Goal: Check status: Check status

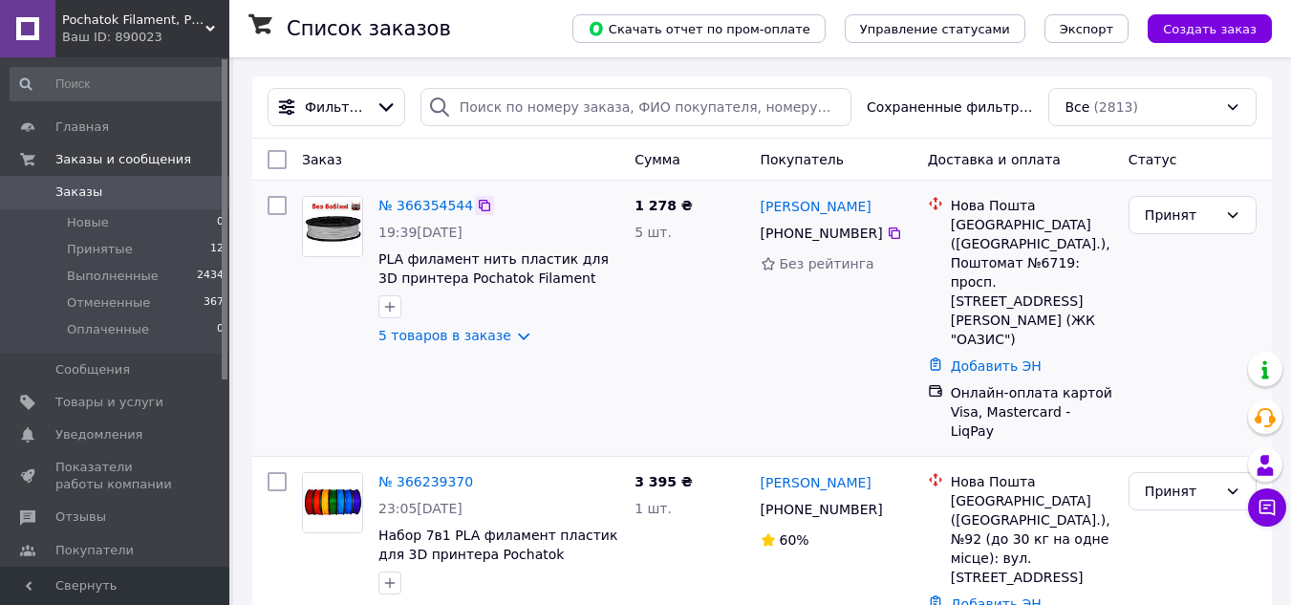
click at [477, 208] on icon at bounding box center [484, 205] width 15 height 15
click at [421, 209] on link "№ 366354544" at bounding box center [425, 205] width 95 height 15
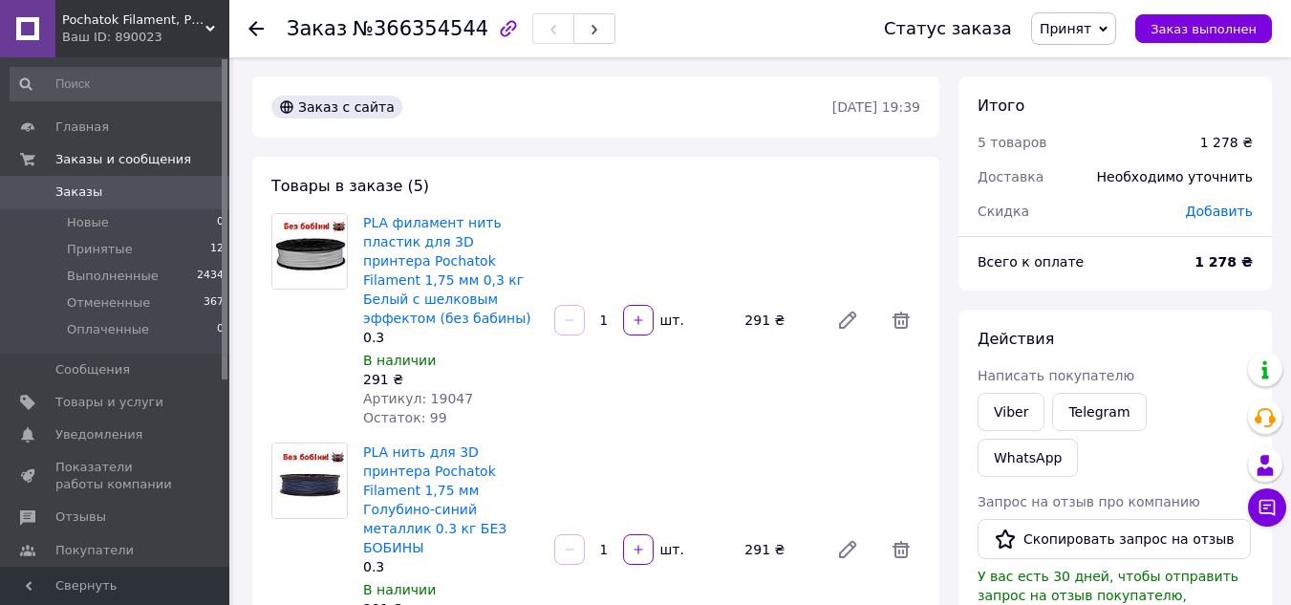
click at [442, 391] on span "Артикул: 19047" at bounding box center [418, 398] width 110 height 15
copy span "19047"
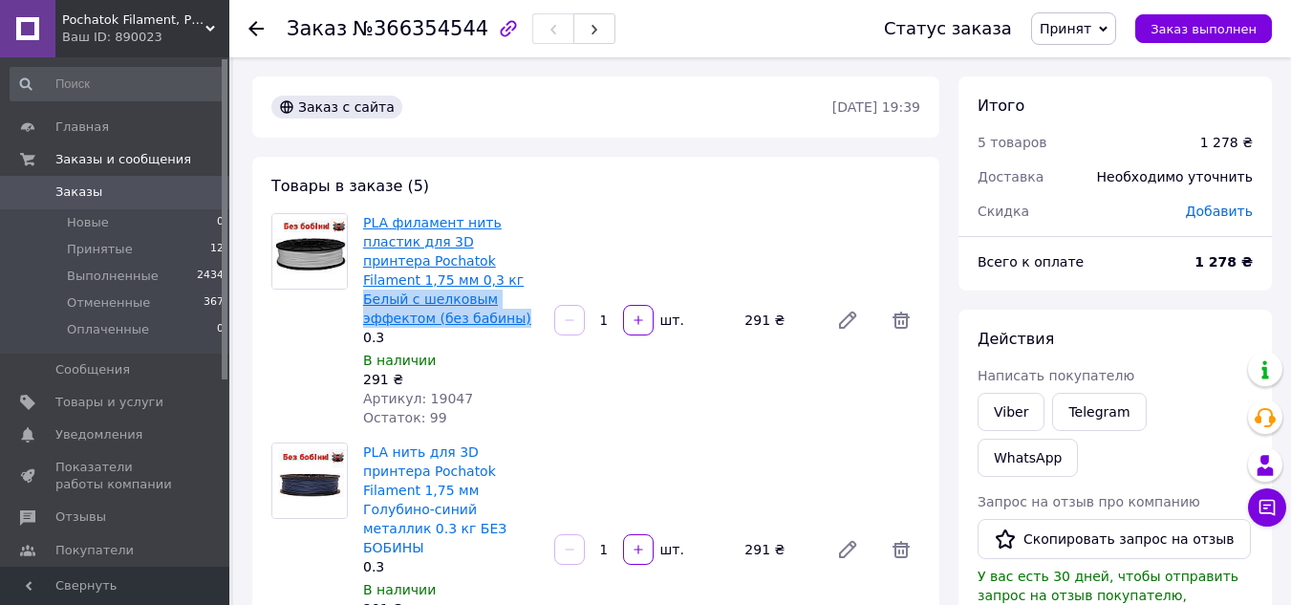
drag, startPoint x: 524, startPoint y: 297, endPoint x: 371, endPoint y: 279, distance: 154.0
click at [363, 279] on span "PLA филамент нить пластик для 3D принтера Pochatok Filament 1,75 мм 0,3 кг Белы…" at bounding box center [451, 270] width 176 height 115
copy link "Белый с шелковым эффектом (без бабины)"
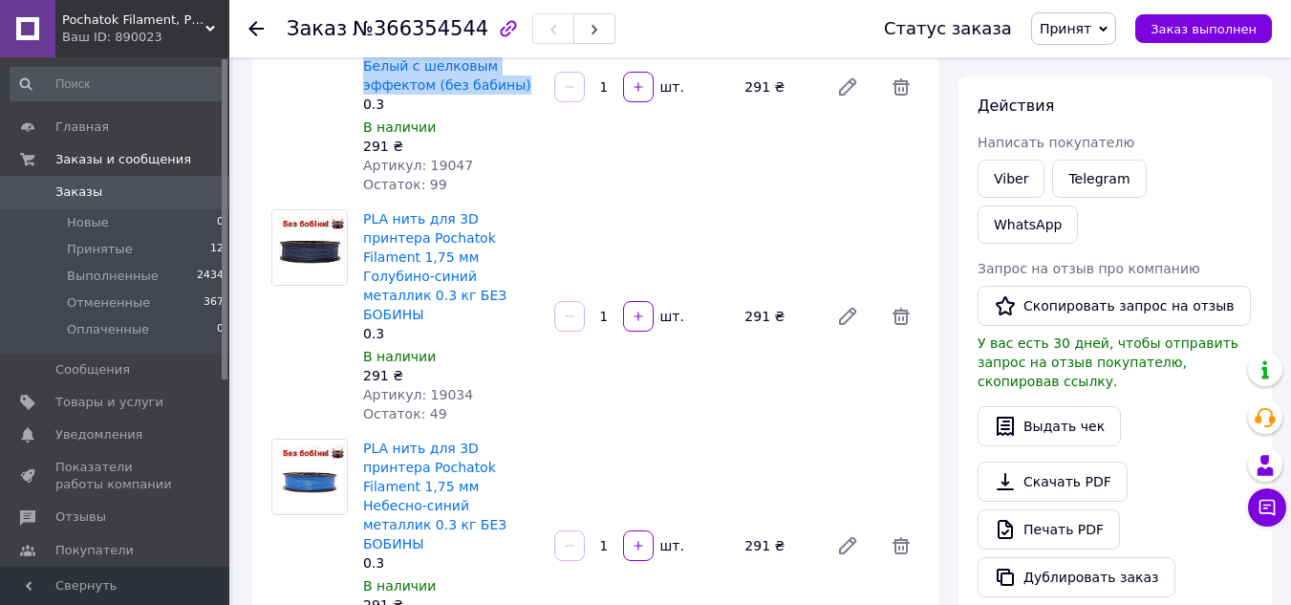
scroll to position [287, 0]
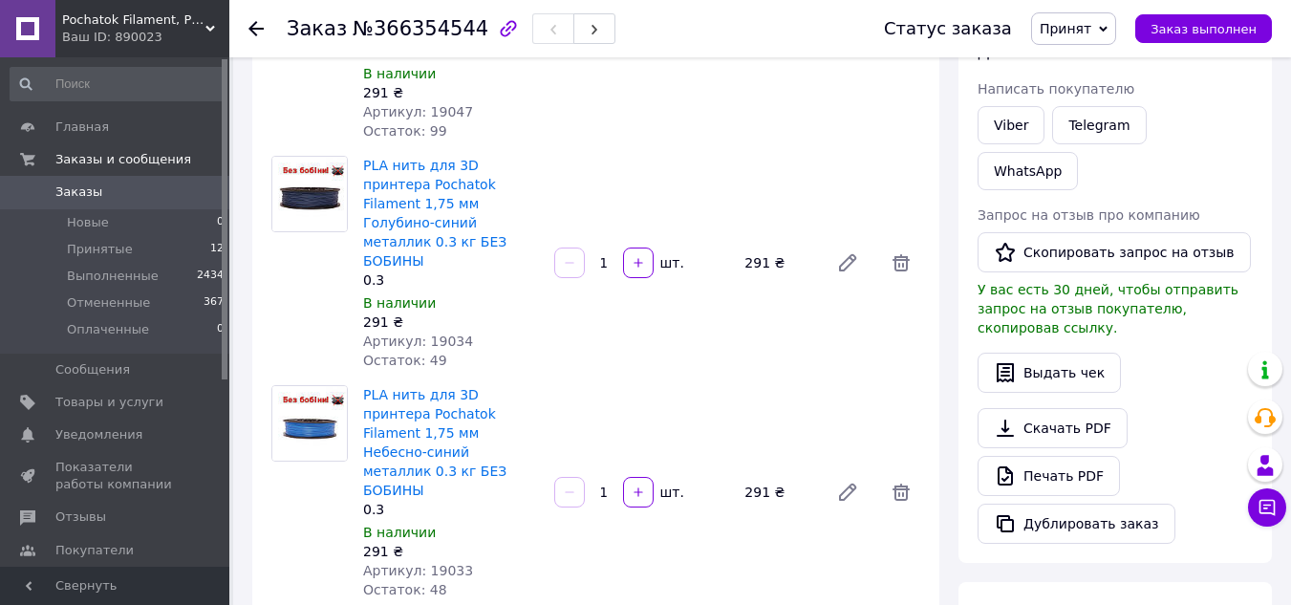
click at [438, 334] on span "Артикул: 19034" at bounding box center [418, 341] width 110 height 15
copy span "19034"
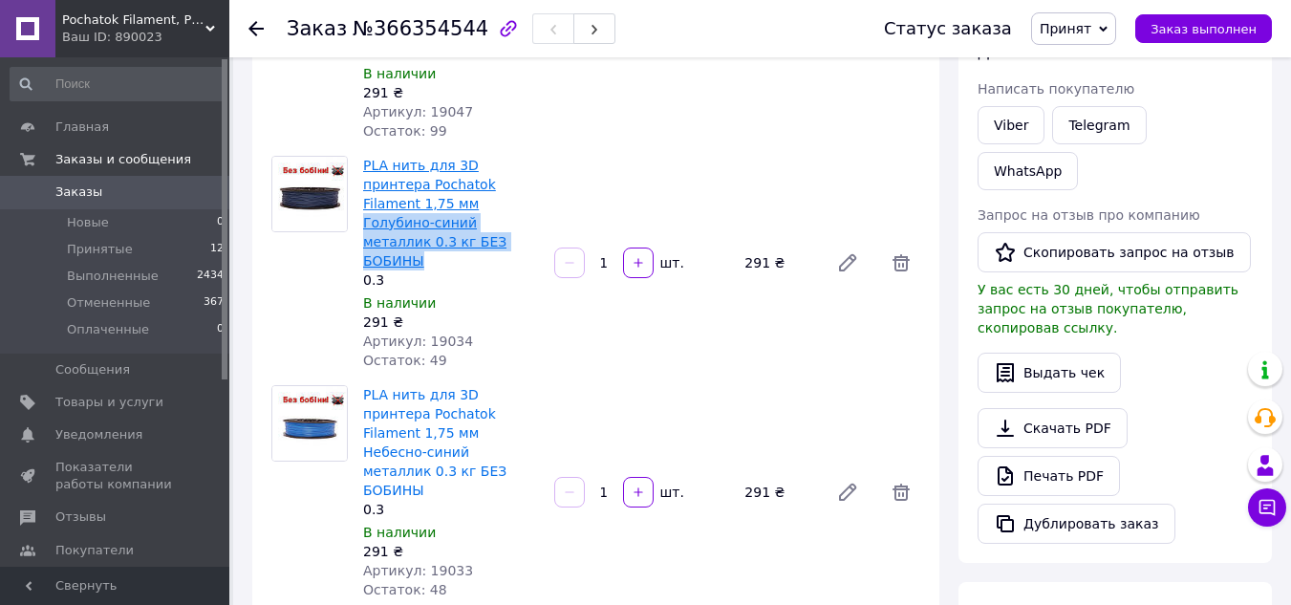
drag, startPoint x: 495, startPoint y: 208, endPoint x: 364, endPoint y: 182, distance: 133.6
click at [364, 182] on span "PLA нить для 3D принтера Pochatok Filament 1,75 мм Голубино-синий металлик 0.3 …" at bounding box center [451, 213] width 176 height 115
copy link "Голубино-синий металлик 0.3 кг БЕЗ БОБИНЫ"
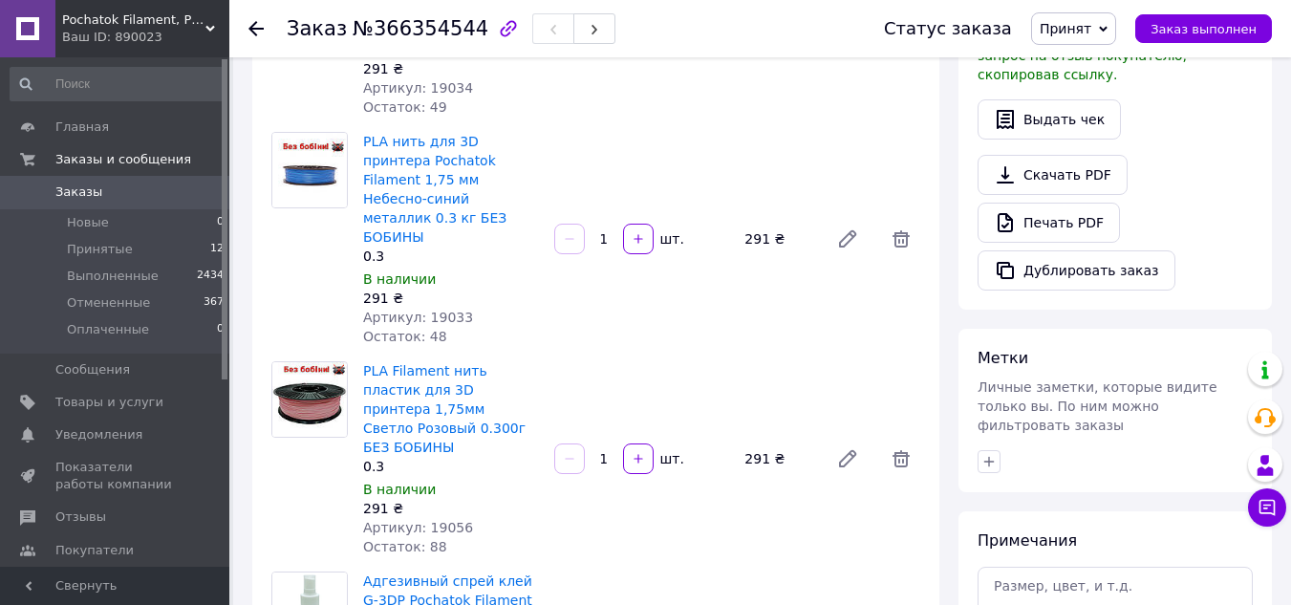
scroll to position [573, 0]
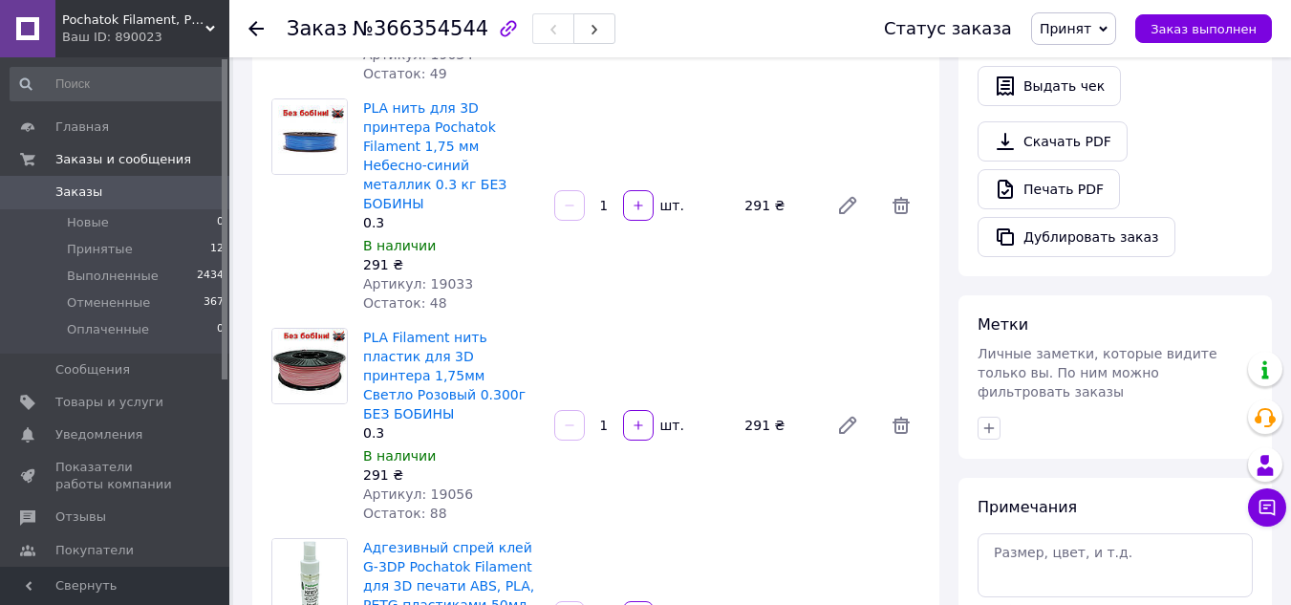
click at [442, 276] on span "Артикул: 19033" at bounding box center [418, 283] width 110 height 15
copy span "19033"
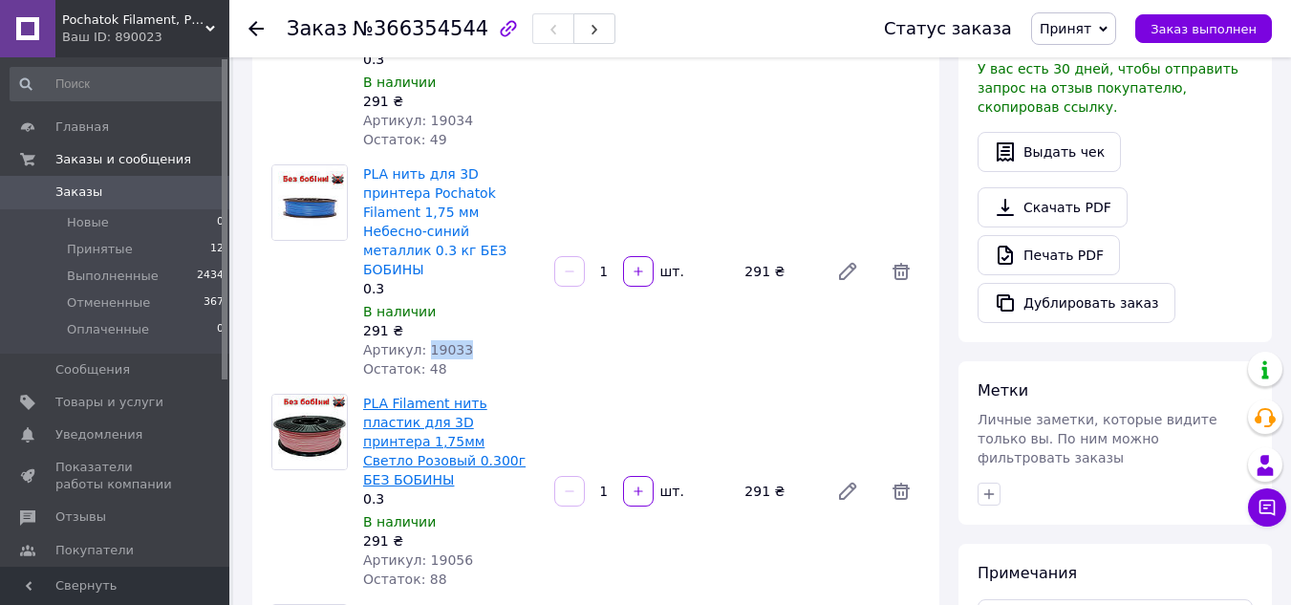
scroll to position [478, 0]
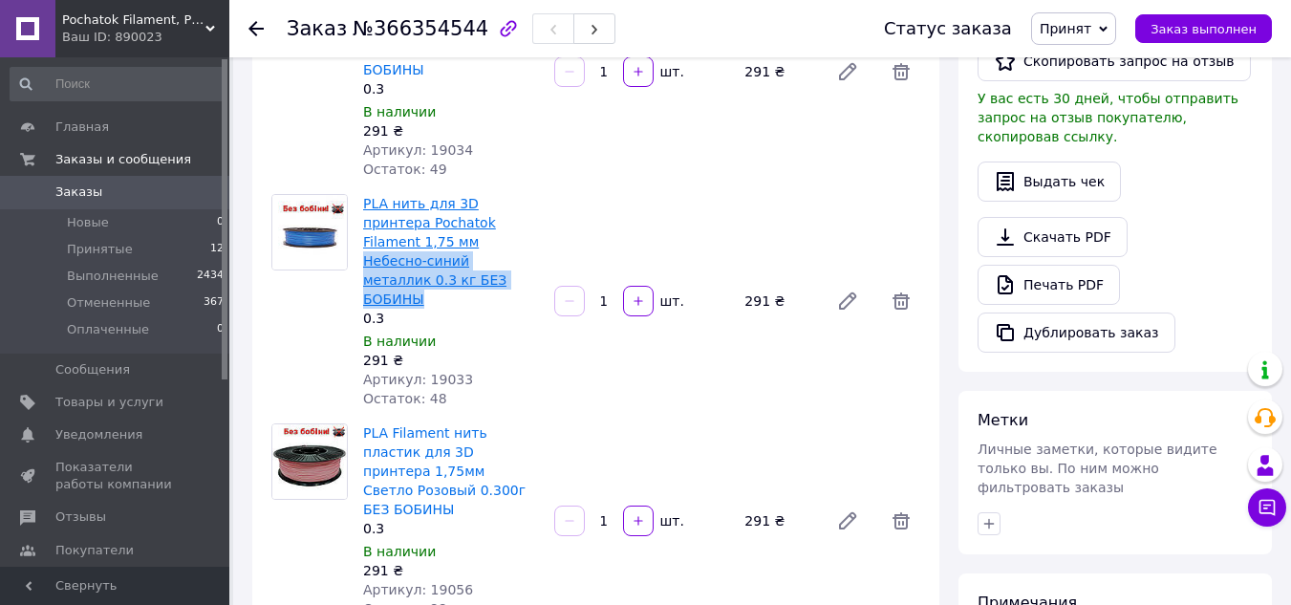
drag, startPoint x: 506, startPoint y: 202, endPoint x: 380, endPoint y: 188, distance: 125.9
click at [361, 190] on div "PLA нить для 3D принтера Pochatok Filament 1,75 мм Небесно-синий металлик 0.3 к…" at bounding box center [450, 301] width 191 height 222
copy link "Небесно-синий металлик 0.3 кг БЕЗ БОБИНЫ"
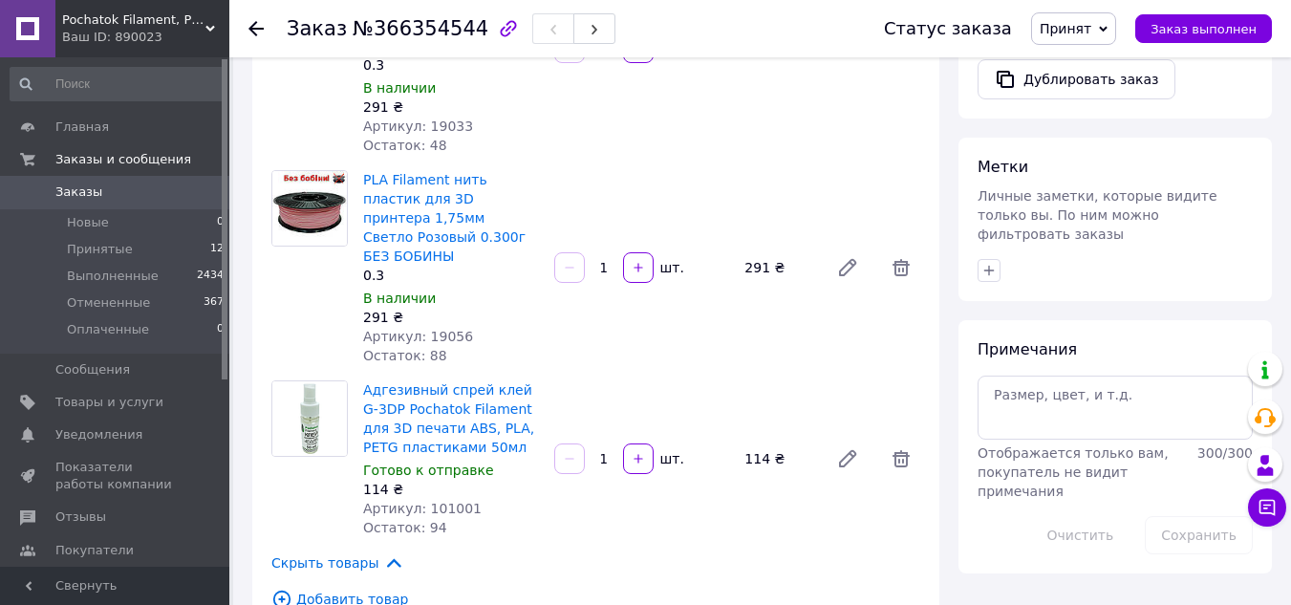
scroll to position [765, 0]
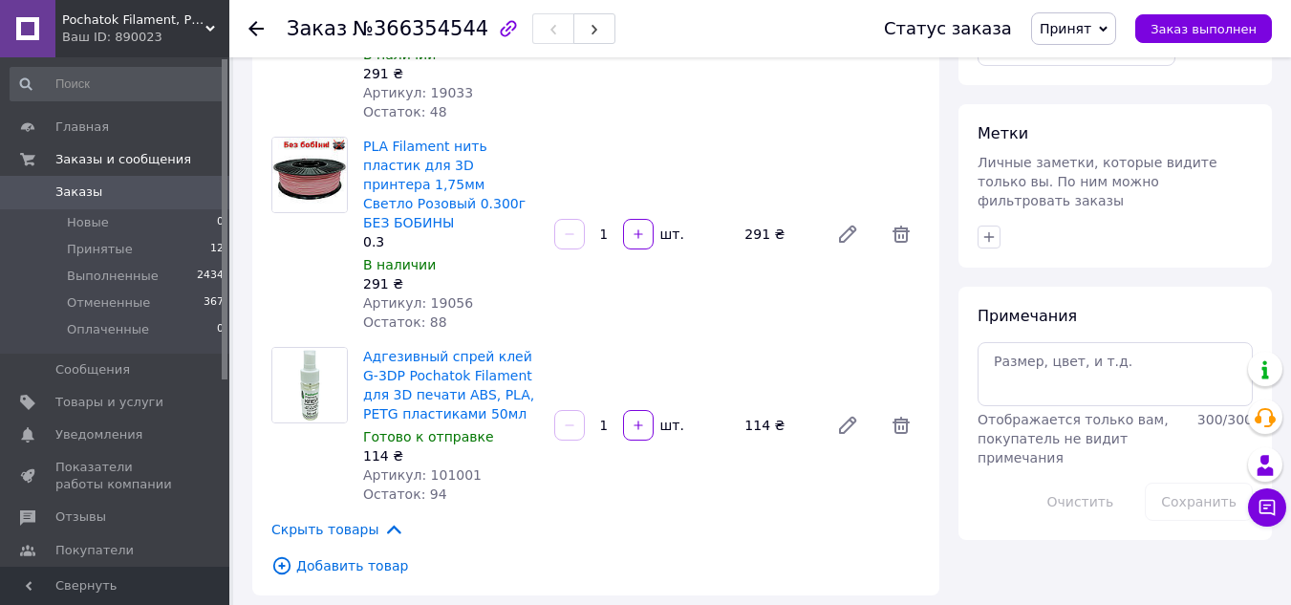
click at [435, 295] on span "Артикул: 19056" at bounding box center [418, 302] width 110 height 15
copy span "19056"
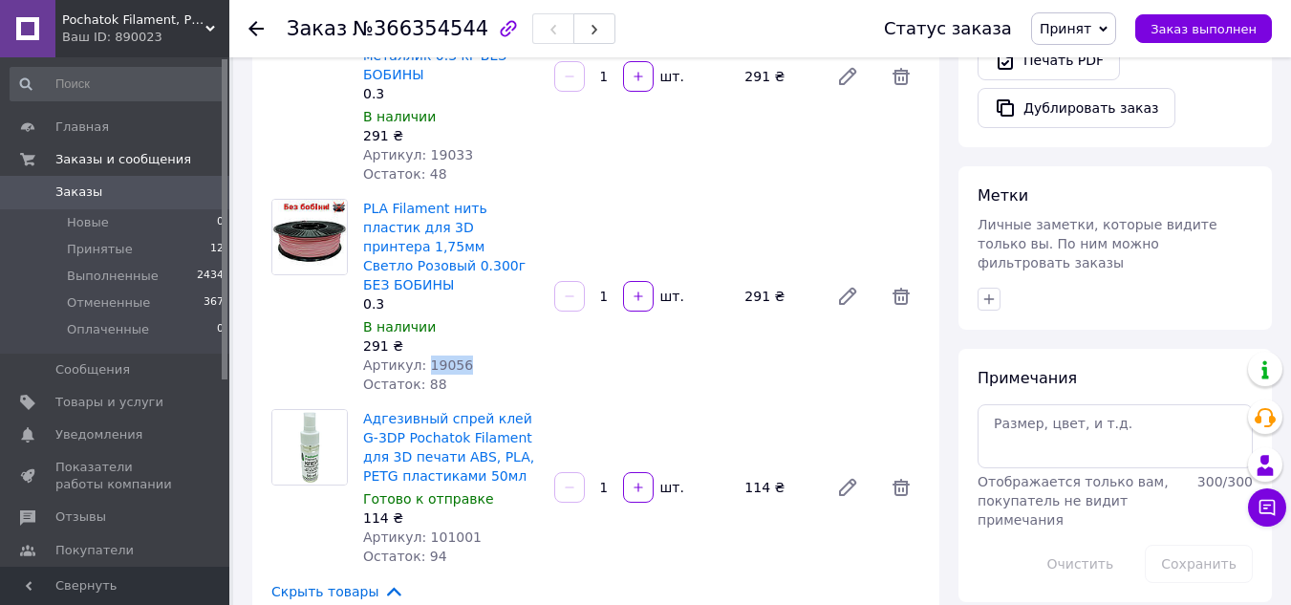
scroll to position [669, 0]
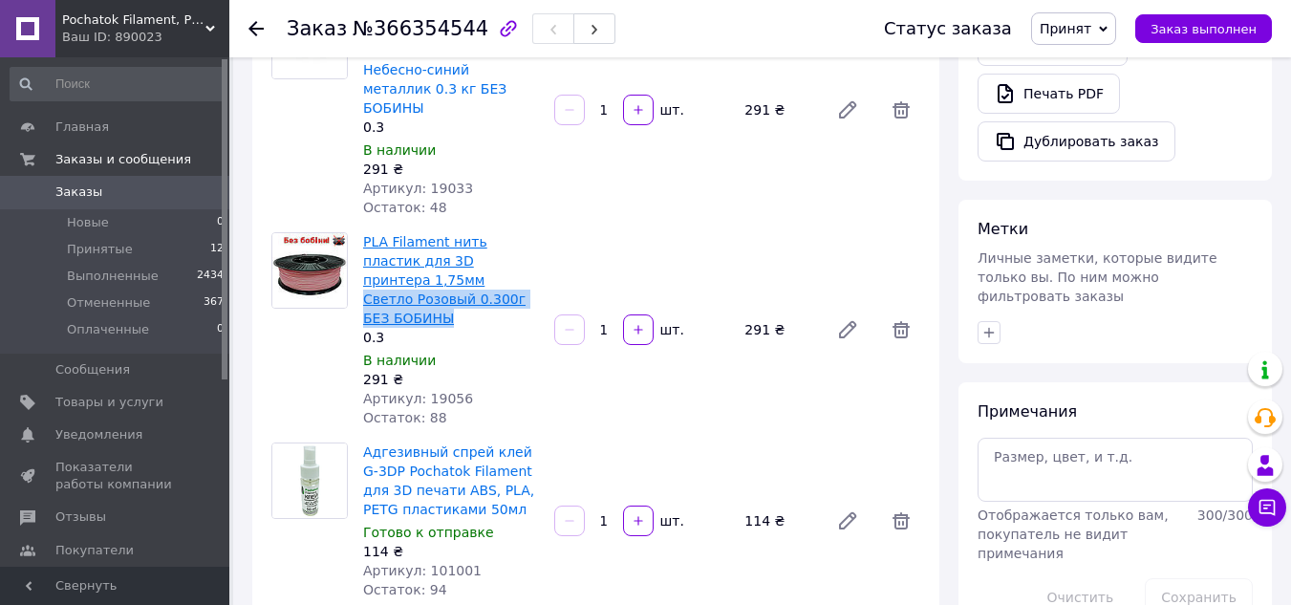
drag, startPoint x: 429, startPoint y: 203, endPoint x: 364, endPoint y: 191, distance: 66.0
click at [364, 232] on span "PLA Filament нить пластик для 3D принтера 1,75мм Светло Розовый 0.300г БЕЗ БОБИ…" at bounding box center [451, 280] width 176 height 96
copy link "Светло Розовый 0.300г БЕЗ БОБИНЫ"
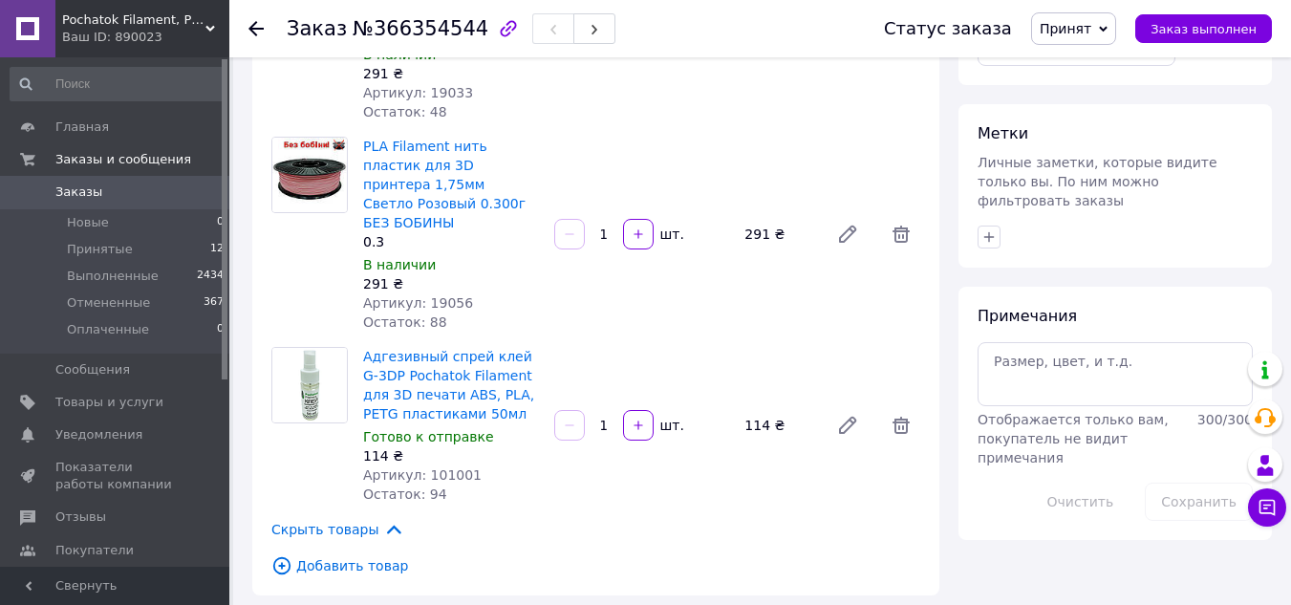
click at [444, 467] on span "Артикул: 101001" at bounding box center [422, 474] width 118 height 15
copy span "101001"
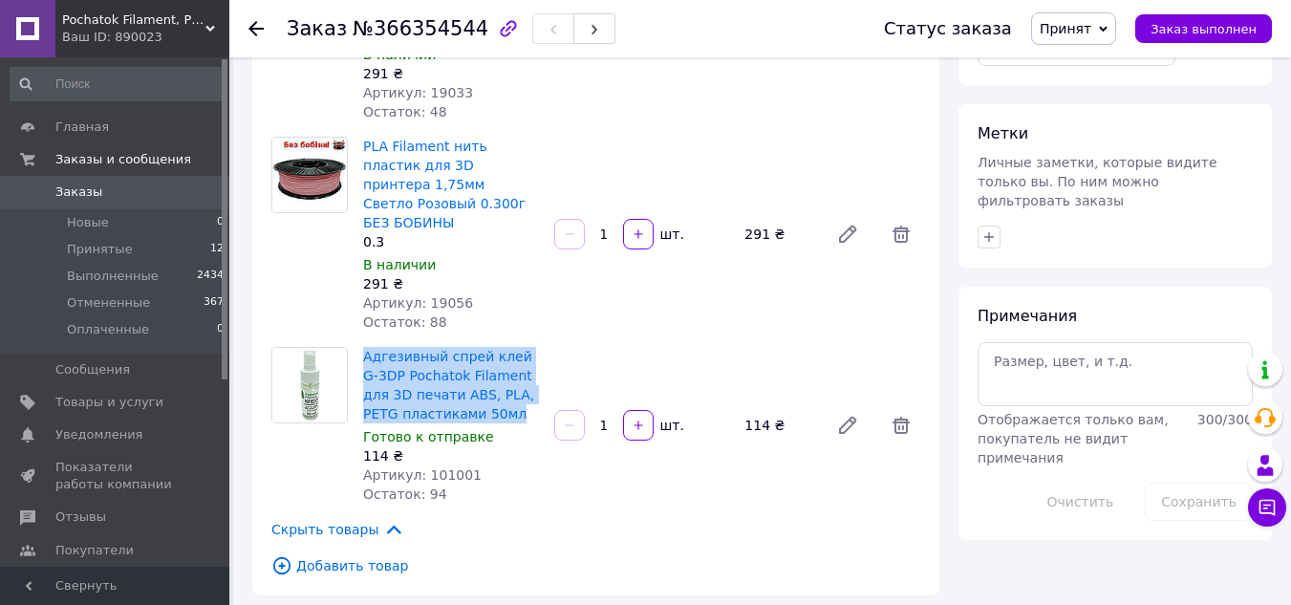
drag, startPoint x: 478, startPoint y: 304, endPoint x: 361, endPoint y: 240, distance: 133.0
click at [362, 343] on div "Адгезивный спрей клей G-3DP Pochatok Filament для 3D печати ABS, PLA, PETG плас…" at bounding box center [450, 425] width 191 height 164
copy link "Адгезивный спрей клей G-3DP Pochatok Filament для 3D печати ABS, PLA, PETG плас…"
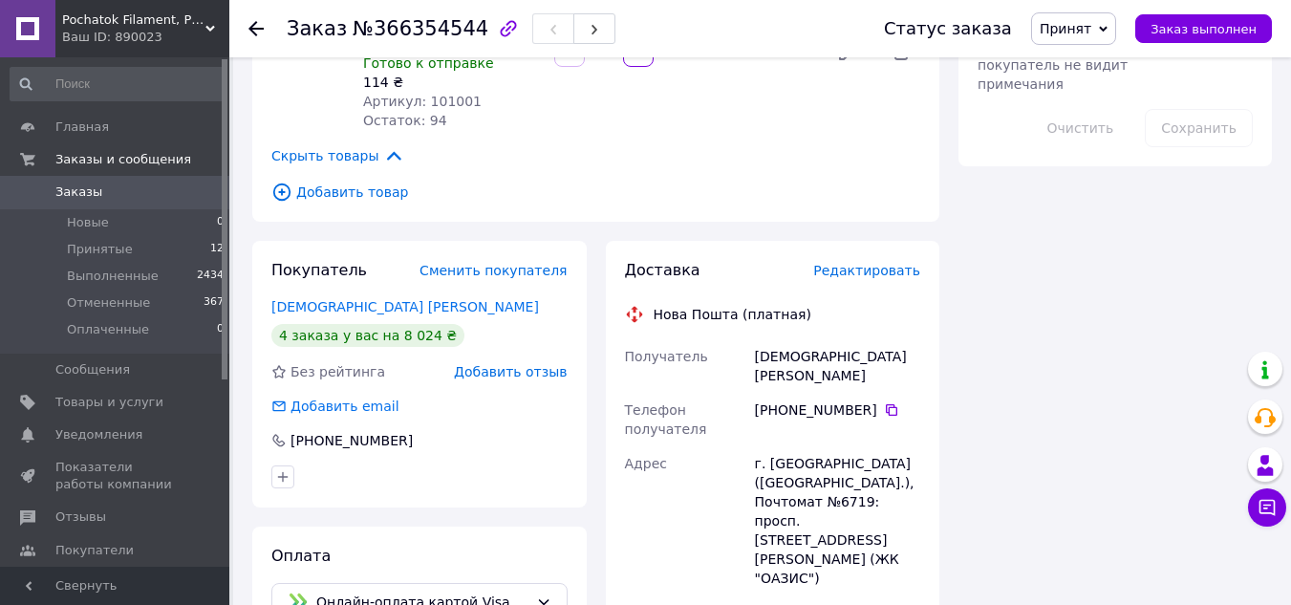
scroll to position [1147, 0]
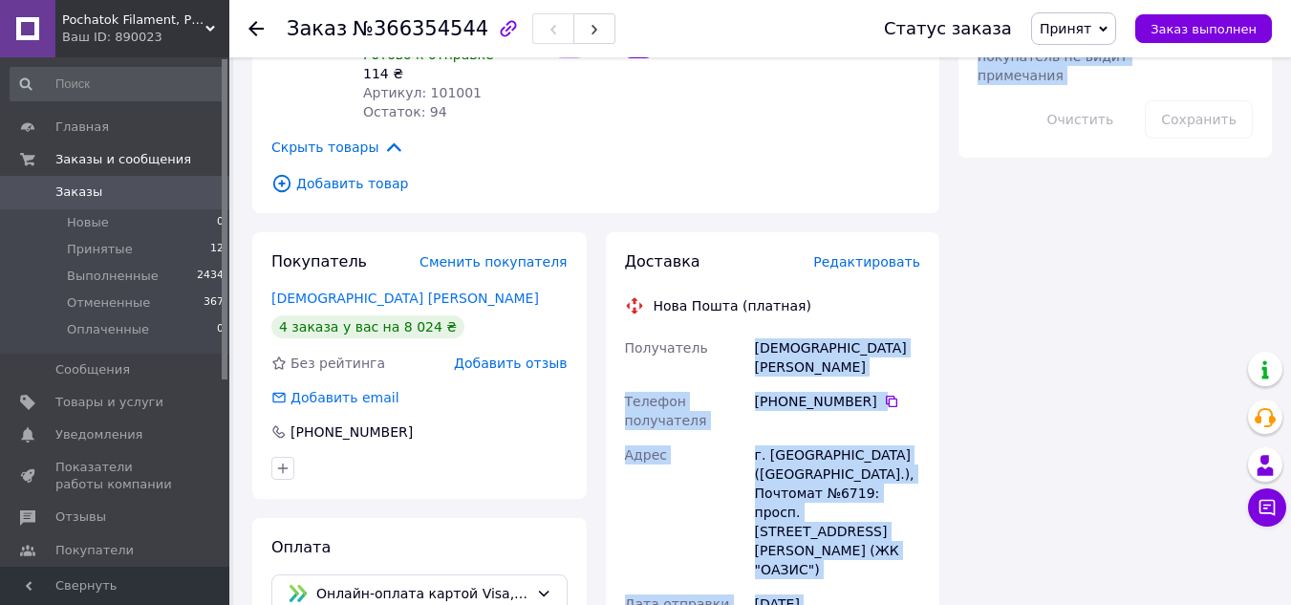
drag, startPoint x: 744, startPoint y: 233, endPoint x: 952, endPoint y: 233, distance: 207.4
click at [952, 233] on div "Заказ с сайта [DATE] 19:39 Товары в заказе (5) PLA филамент нить пластик для 3D…" at bounding box center [762, 34] width 1039 height 2208
click at [875, 331] on div "[DEMOGRAPHIC_DATA] [PERSON_NAME]" at bounding box center [837, 358] width 173 height 54
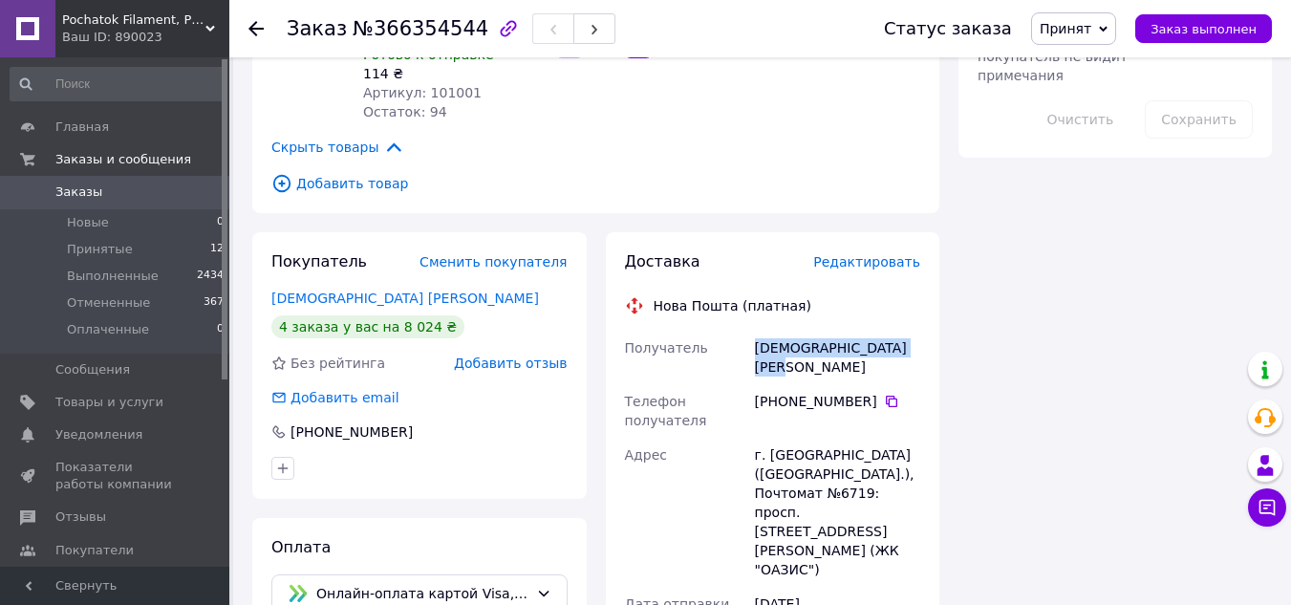
drag, startPoint x: 756, startPoint y: 231, endPoint x: 919, endPoint y: 231, distance: 163.4
click at [919, 331] on div "[DEMOGRAPHIC_DATA] [PERSON_NAME]" at bounding box center [837, 358] width 173 height 54
click at [886, 396] on icon at bounding box center [891, 401] width 11 height 11
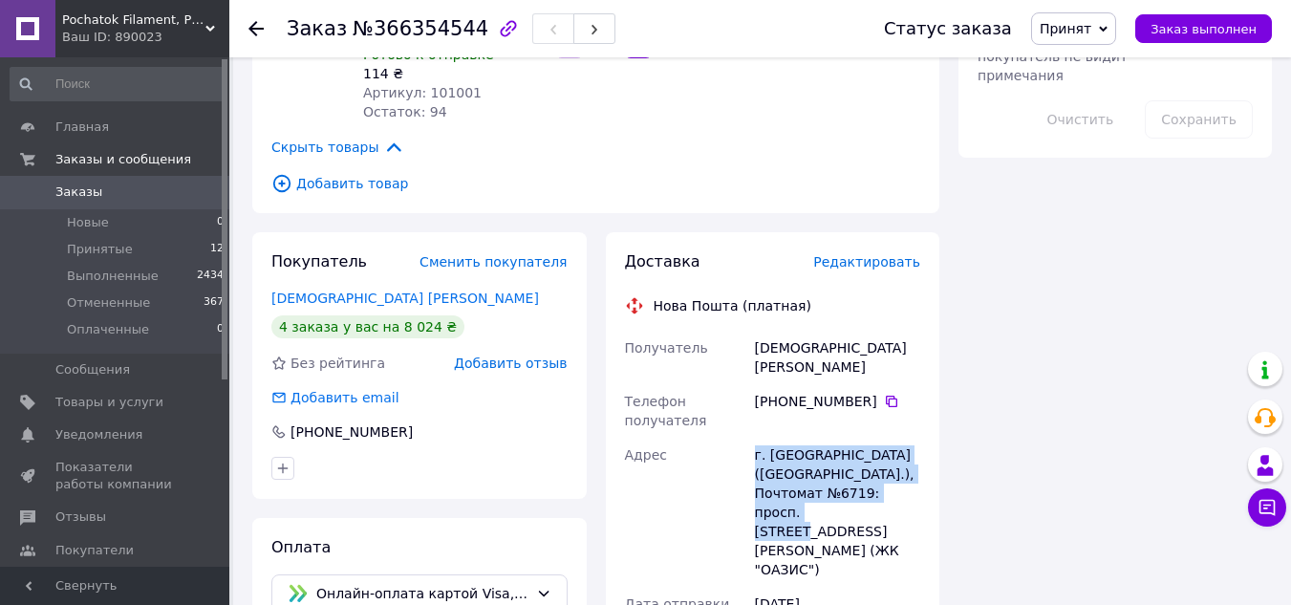
drag, startPoint x: 754, startPoint y: 322, endPoint x: 912, endPoint y: 362, distance: 162.7
click at [912, 438] on div "г. [GEOGRAPHIC_DATA] ([GEOGRAPHIC_DATA].), Почтомат №6719: просп. [STREET_ADDRE…" at bounding box center [837, 512] width 173 height 149
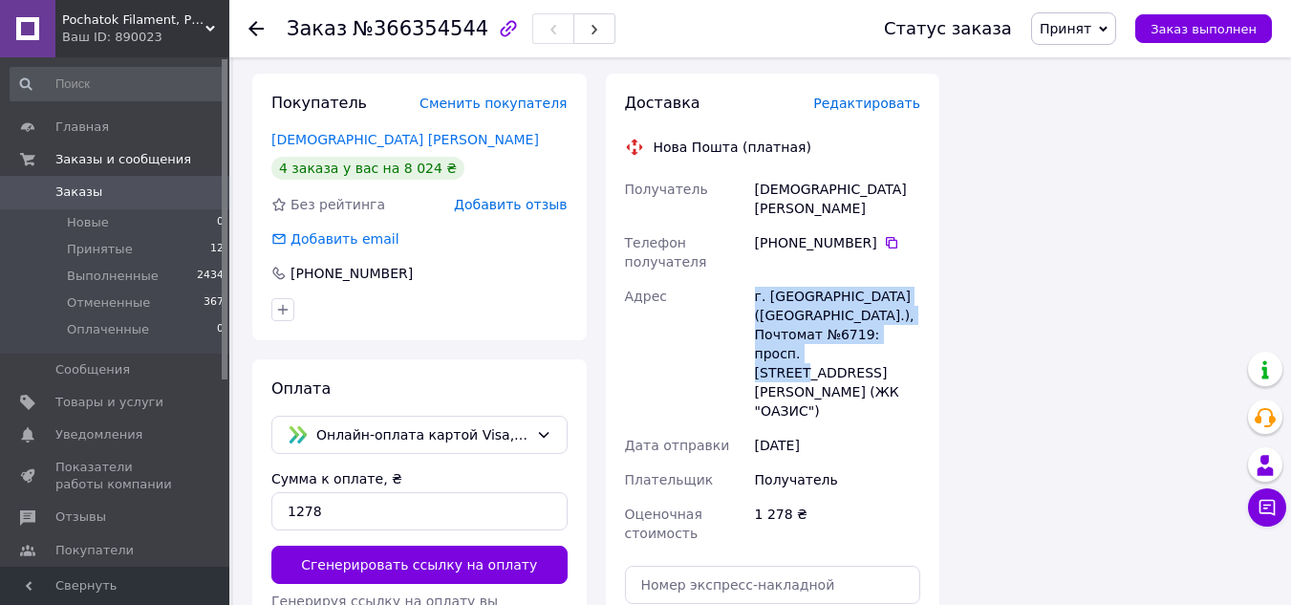
scroll to position [1338, 0]
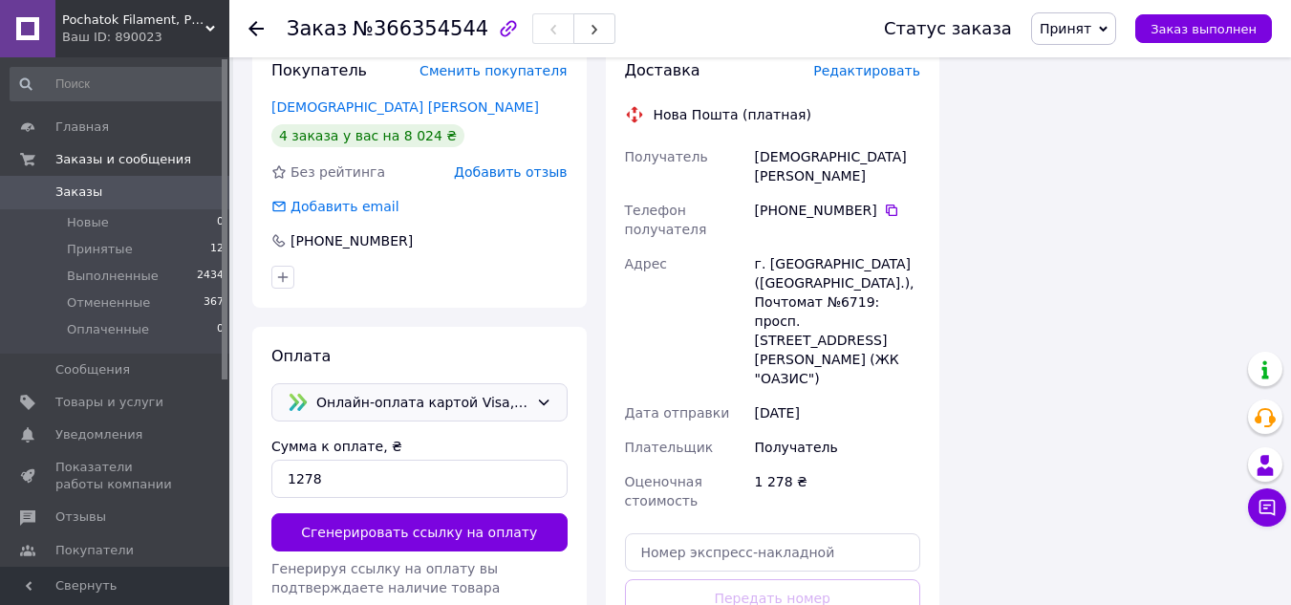
drag, startPoint x: 255, startPoint y: 291, endPoint x: 462, endPoint y: 286, distance: 206.5
click at [462, 327] on div "Оплата Онлайн-оплата картой Visa, Mastercard - LiqPay Сумма к оплате, ₴ 1278 Сг…" at bounding box center [419, 524] width 334 height 395
click at [463, 392] on span "Онлайн-оплата картой Visa, Mastercard - LiqPay" at bounding box center [422, 402] width 212 height 21
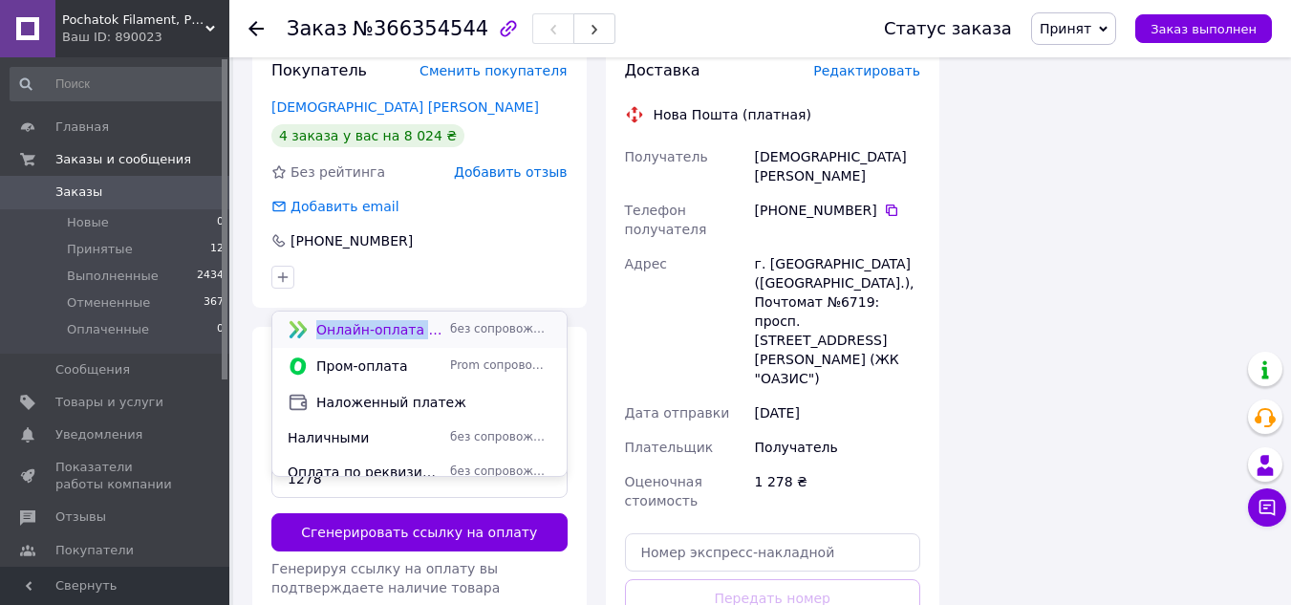
drag, startPoint x: 313, startPoint y: 336, endPoint x: 437, endPoint y: 337, distance: 123.3
click at [445, 336] on div "Онлайн-оплата картой Visa, Mastercard - LiqPay без сопровождения Prom" at bounding box center [419, 329] width 271 height 21
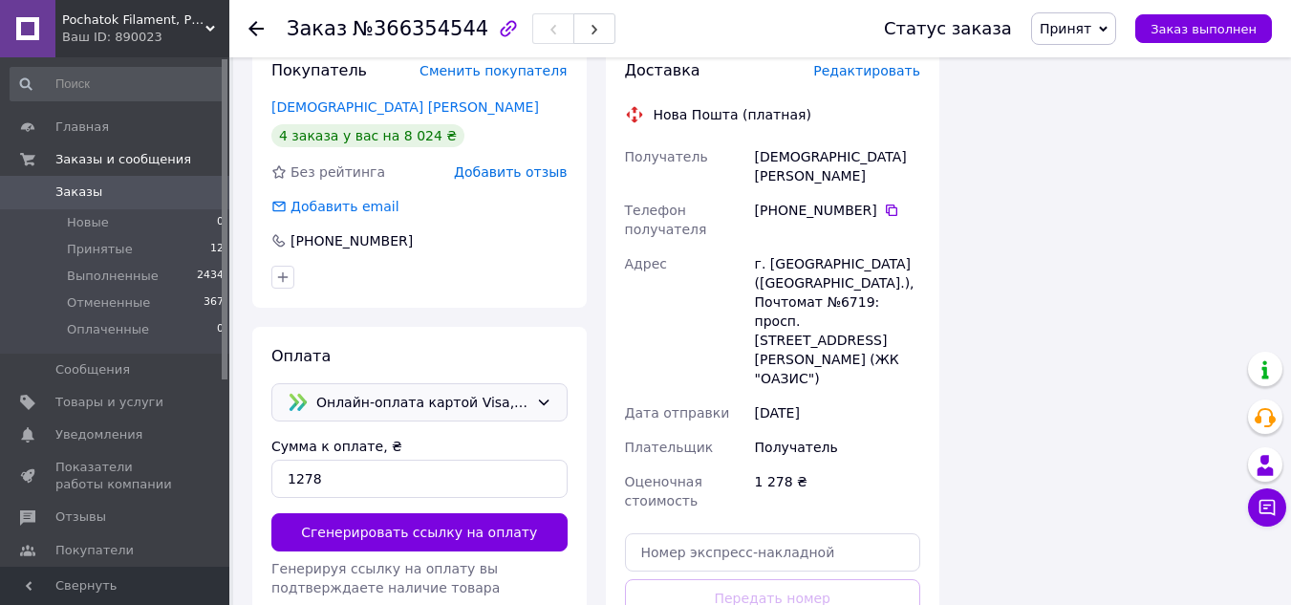
drag, startPoint x: 305, startPoint y: 289, endPoint x: 474, endPoint y: 288, distance: 169.1
click at [474, 392] on div "Онлайн-оплата картой Visa, Mastercard - LiqPay" at bounding box center [408, 402] width 248 height 21
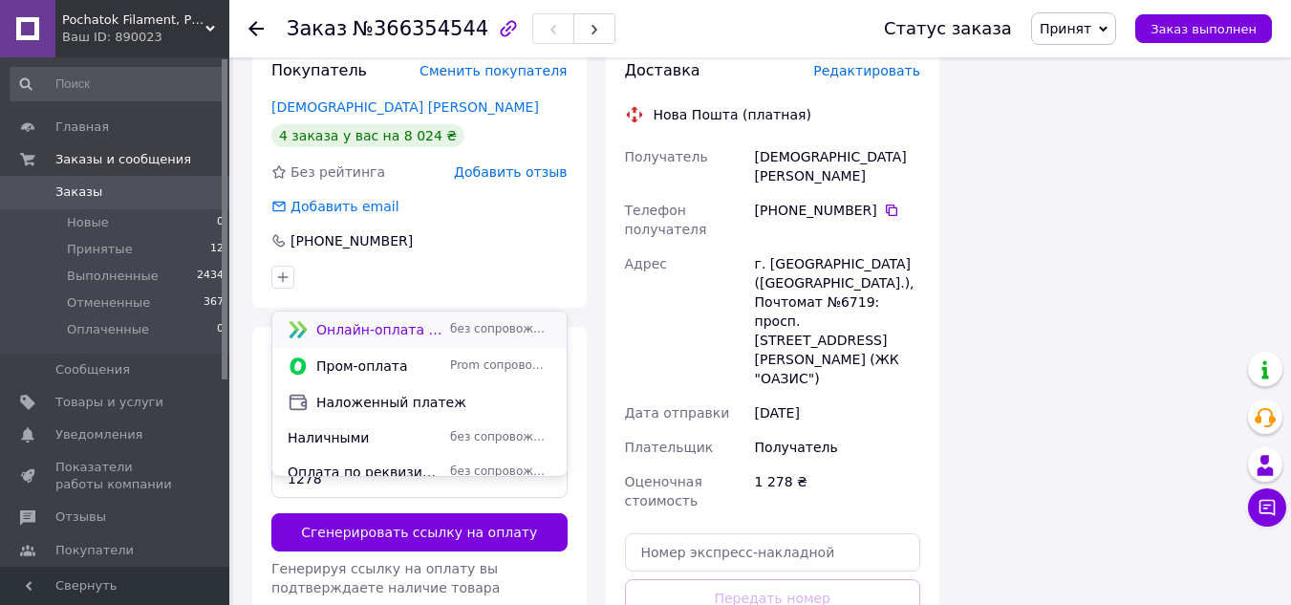
click at [421, 330] on span "Онлайн-оплата картой Visa, Mastercard - LiqPay" at bounding box center [379, 329] width 126 height 19
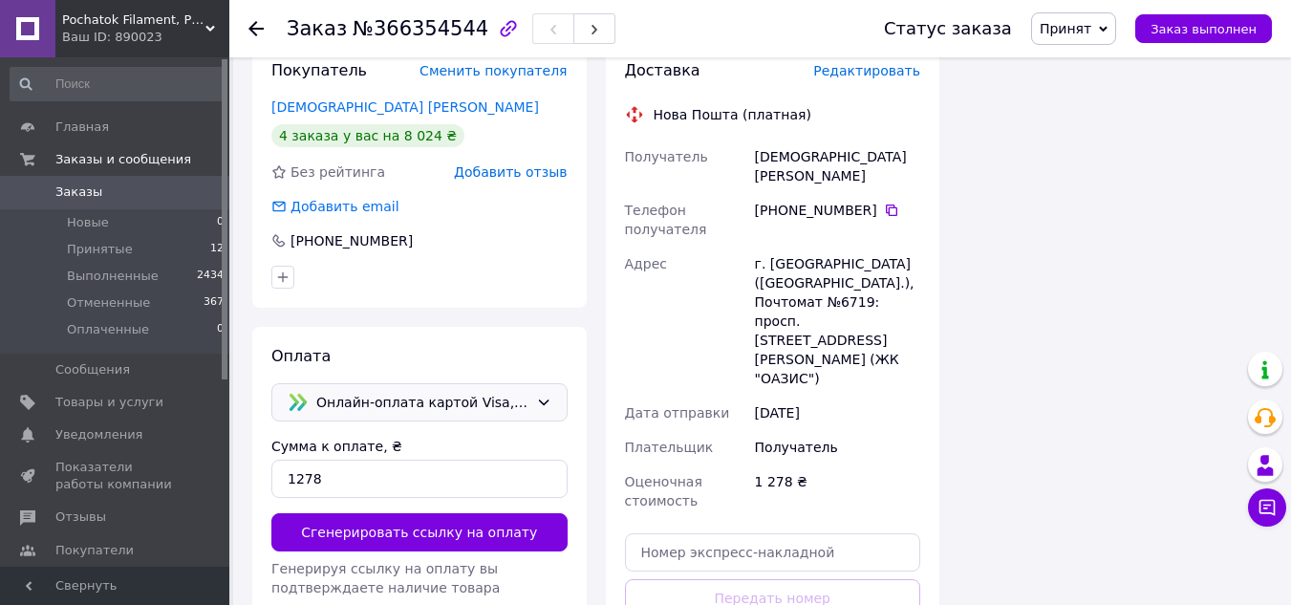
drag, startPoint x: 286, startPoint y: 281, endPoint x: 441, endPoint y: 287, distance: 154.9
click at [441, 392] on div "Онлайн-оплата картой Visa, Mastercard - LiqPay" at bounding box center [408, 402] width 248 height 21
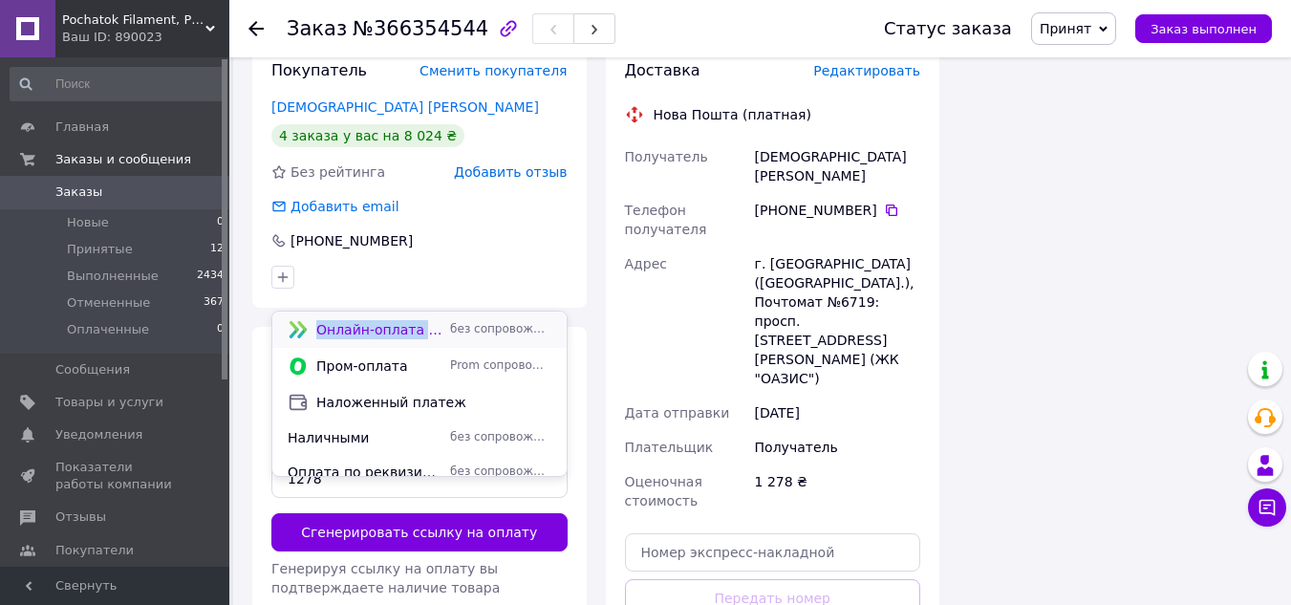
drag, startPoint x: 314, startPoint y: 329, endPoint x: 447, endPoint y: 336, distance: 133.1
click at [447, 336] on div "Онлайн-оплата картой Visa, Mastercard - LiqPay без сопровождения Prom" at bounding box center [419, 329] width 271 height 21
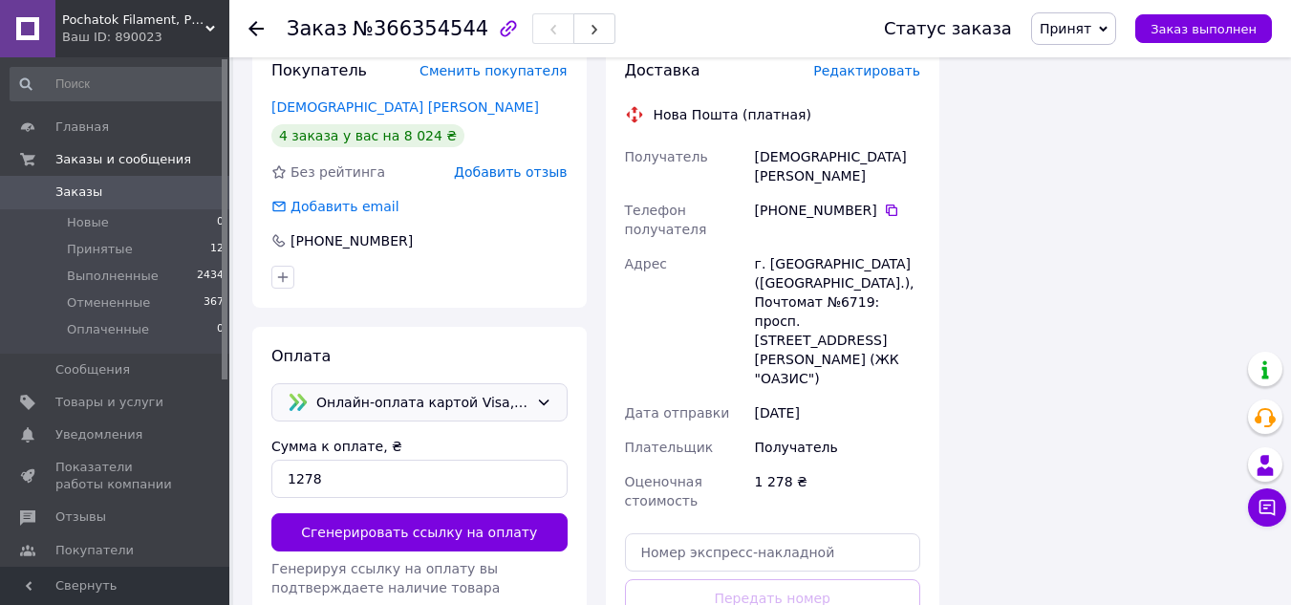
click at [318, 392] on span "Онлайн-оплата картой Visa, Mastercard - LiqPay" at bounding box center [422, 402] width 212 height 21
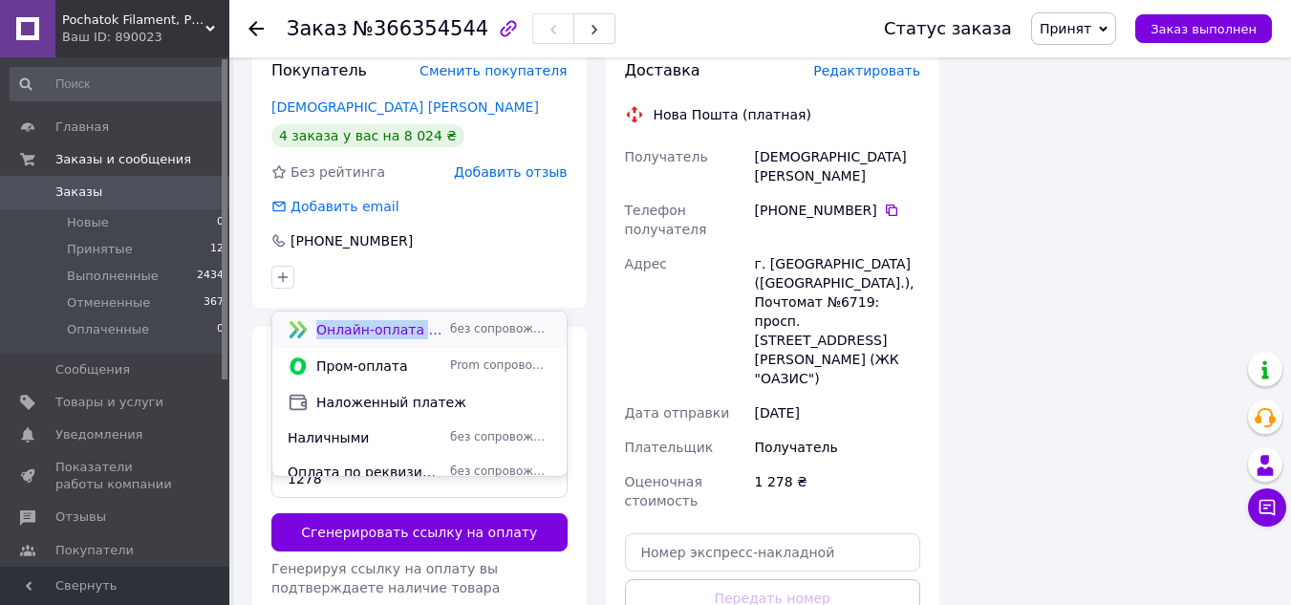
drag, startPoint x: 314, startPoint y: 331, endPoint x: 431, endPoint y: 343, distance: 117.2
click at [431, 343] on div "Онлайн-оплата картой Visa, Mastercard - LiqPay без сопровождения Prom" at bounding box center [419, 330] width 294 height 36
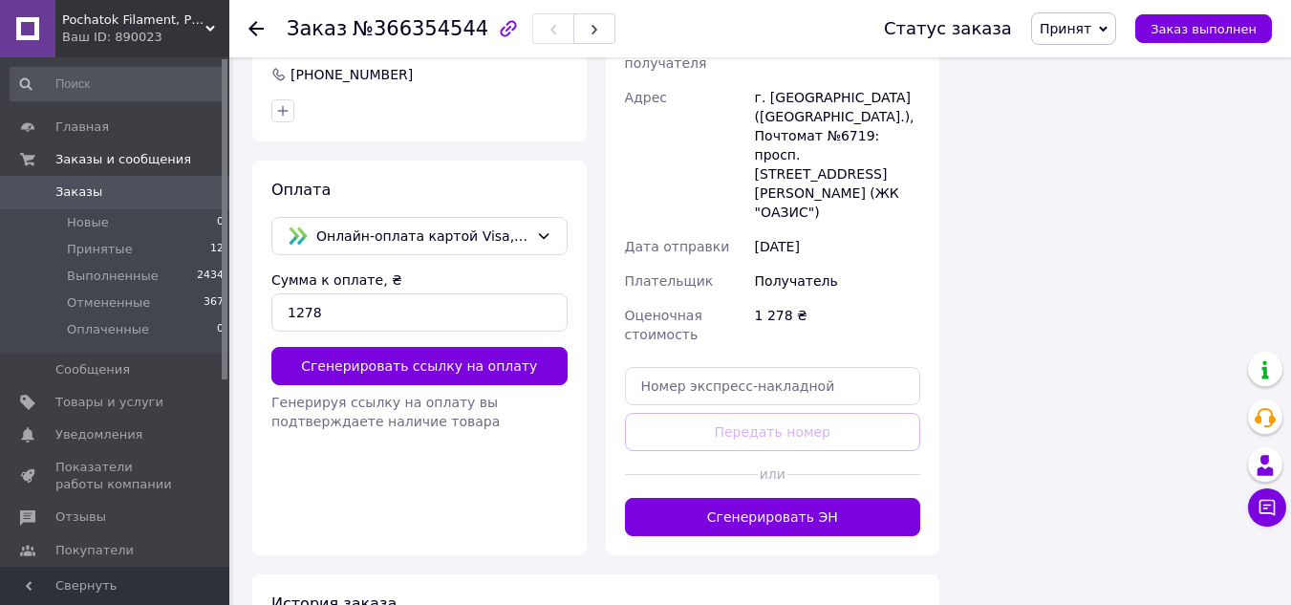
scroll to position [1507, 0]
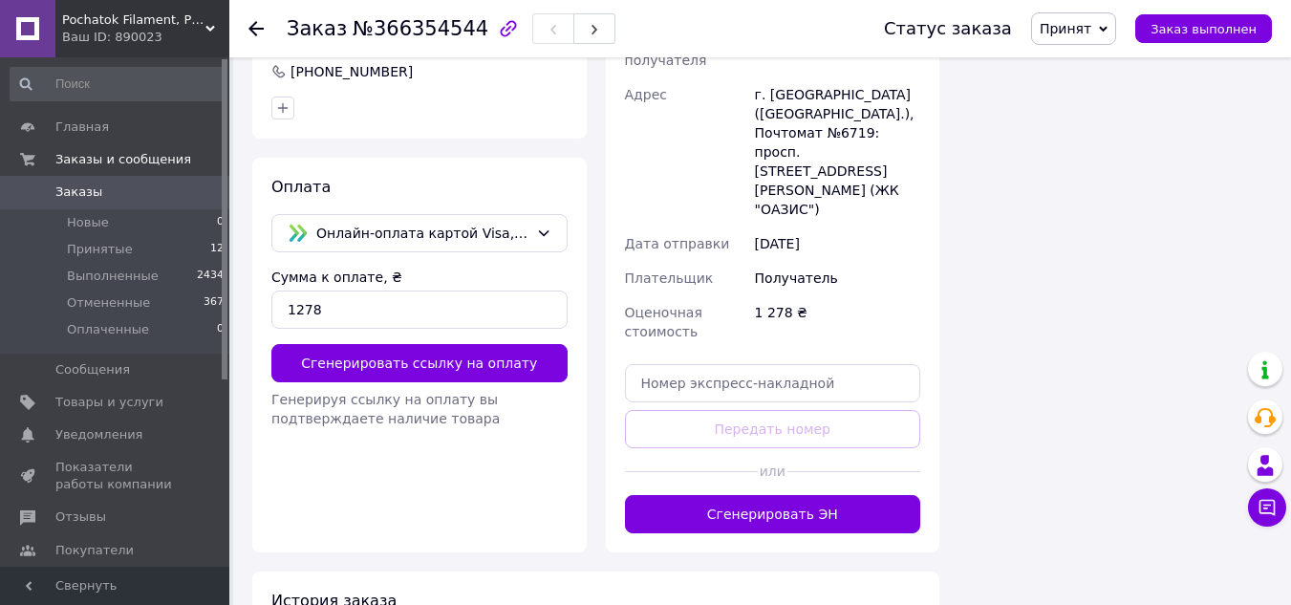
click at [147, 188] on span "Заказы" at bounding box center [115, 191] width 121 height 17
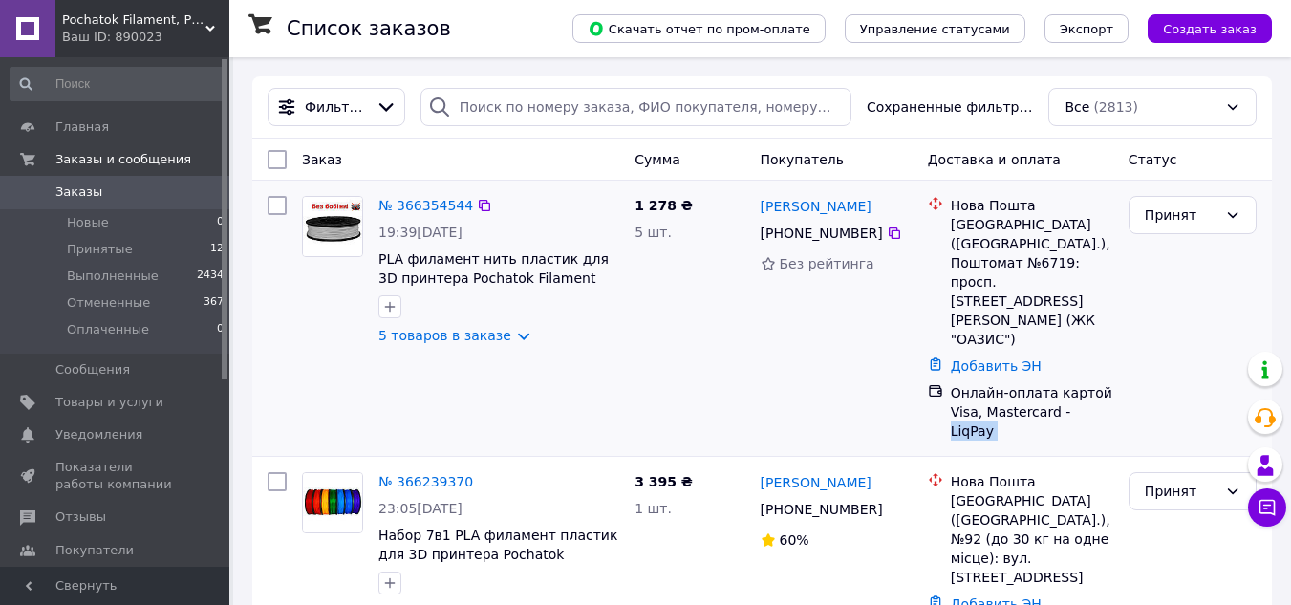
drag, startPoint x: 1137, startPoint y: 351, endPoint x: 1063, endPoint y: 357, distance: 74.8
click at [1063, 357] on div "№ 366354544 19:39[DATE] PLA филамент нить пластик для 3D принтера Pochatok Fila…" at bounding box center [762, 318] width 1004 height 260
